Goal: Navigation & Orientation: Find specific page/section

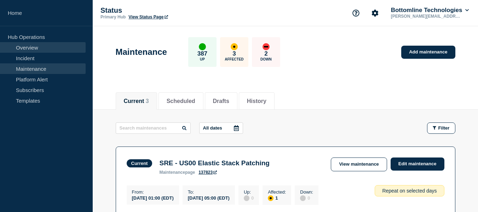
click at [33, 48] on link "Overview" at bounding box center [43, 47] width 86 height 11
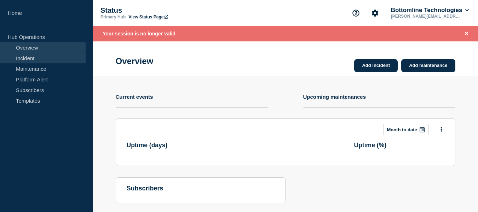
click at [27, 58] on link "Incident" at bounding box center [43, 58] width 86 height 11
